Goal: Find specific page/section: Find specific page/section

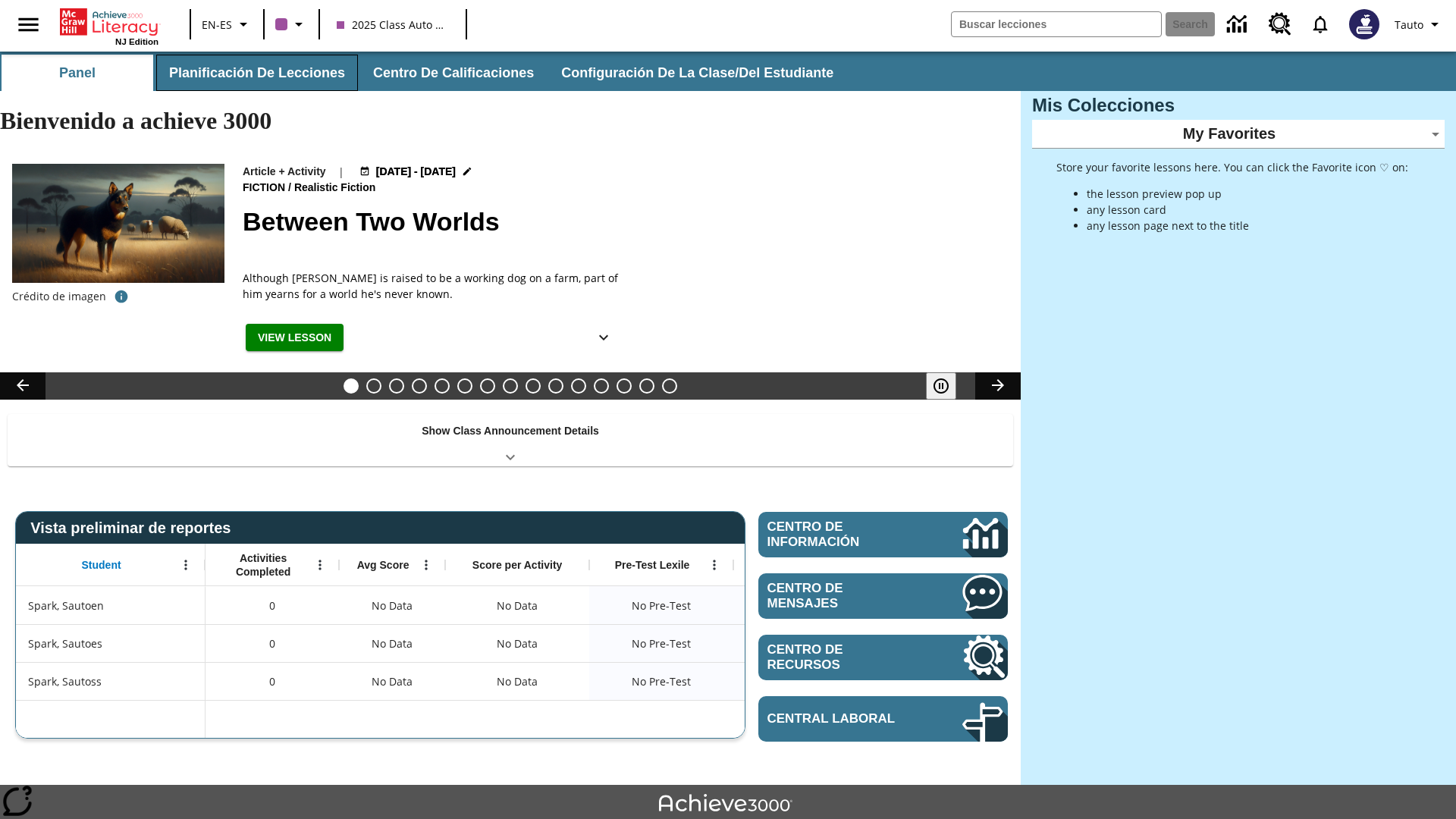
click at [254, 73] on button "Planificación de lecciones" at bounding box center [257, 73] width 202 height 36
